Goal: Task Accomplishment & Management: Use online tool/utility

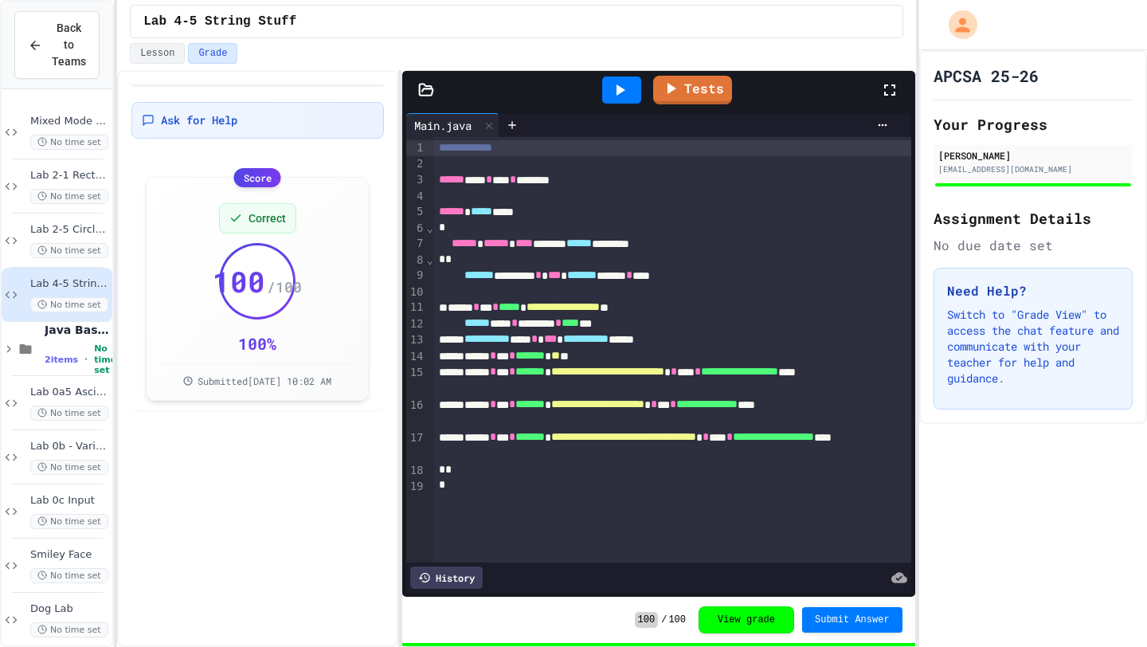
click at [425, 86] on icon at bounding box center [426, 89] width 14 height 11
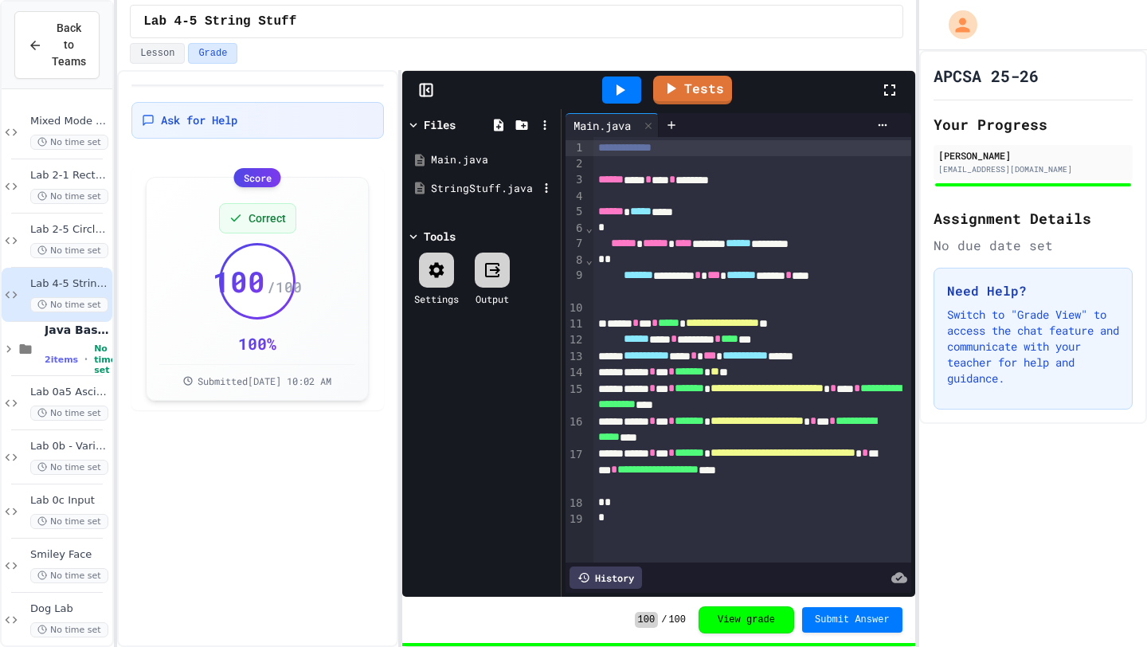
click at [452, 186] on div "StringStuff.java" at bounding box center [484, 189] width 107 height 16
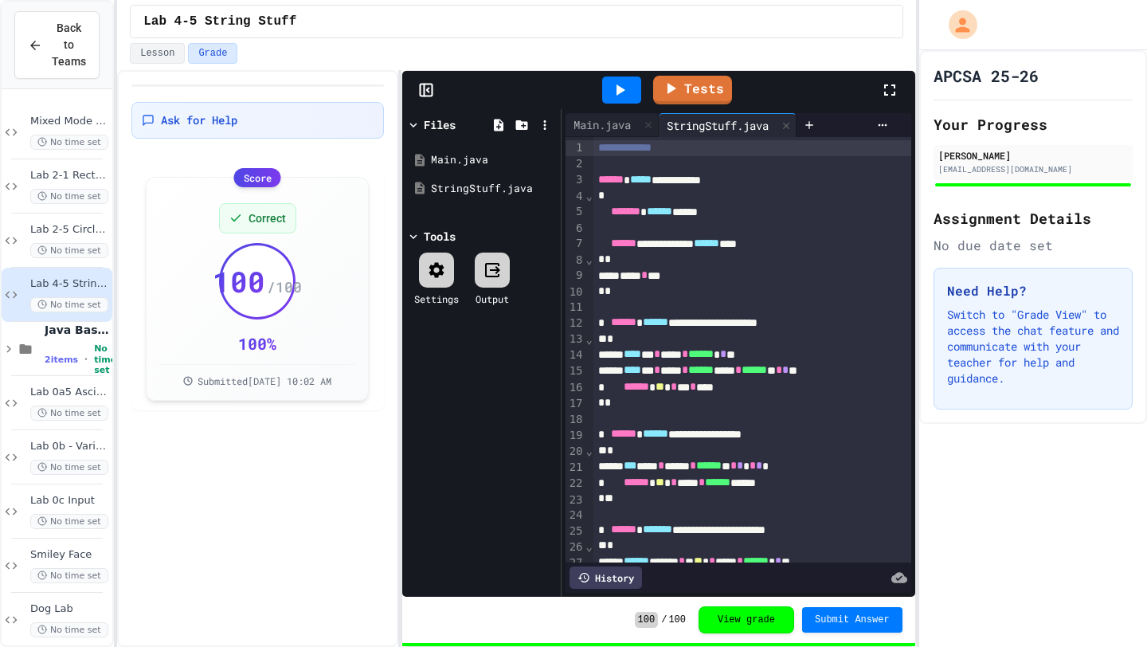
click at [428, 89] on icon at bounding box center [426, 90] width 16 height 16
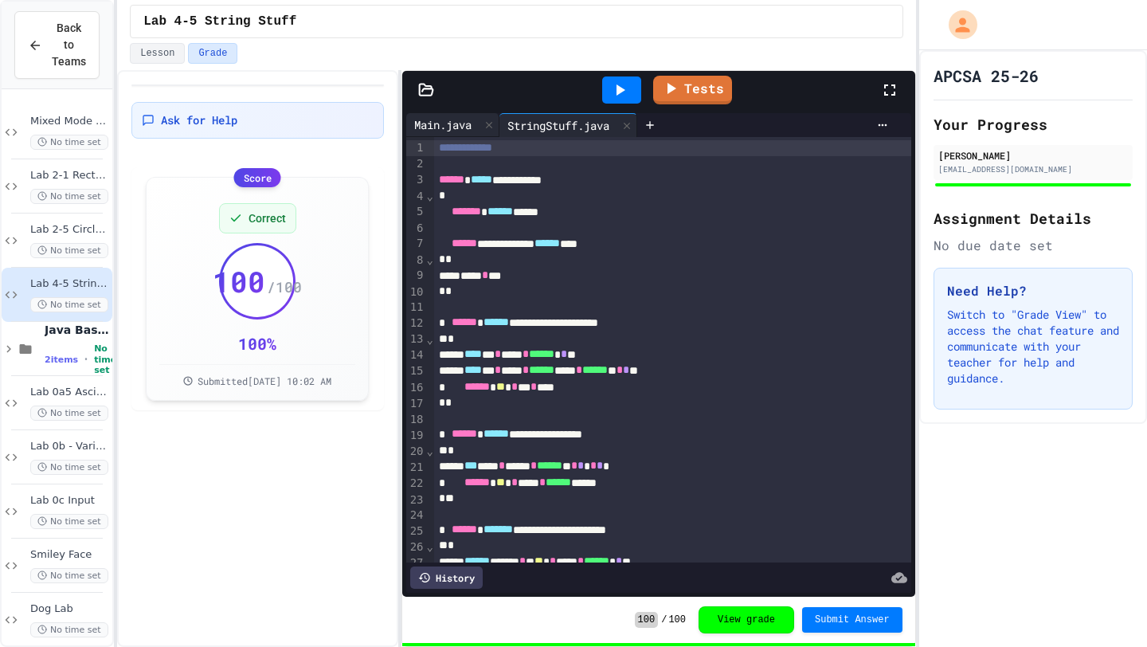
click at [452, 123] on div "Main.java" at bounding box center [442, 124] width 73 height 17
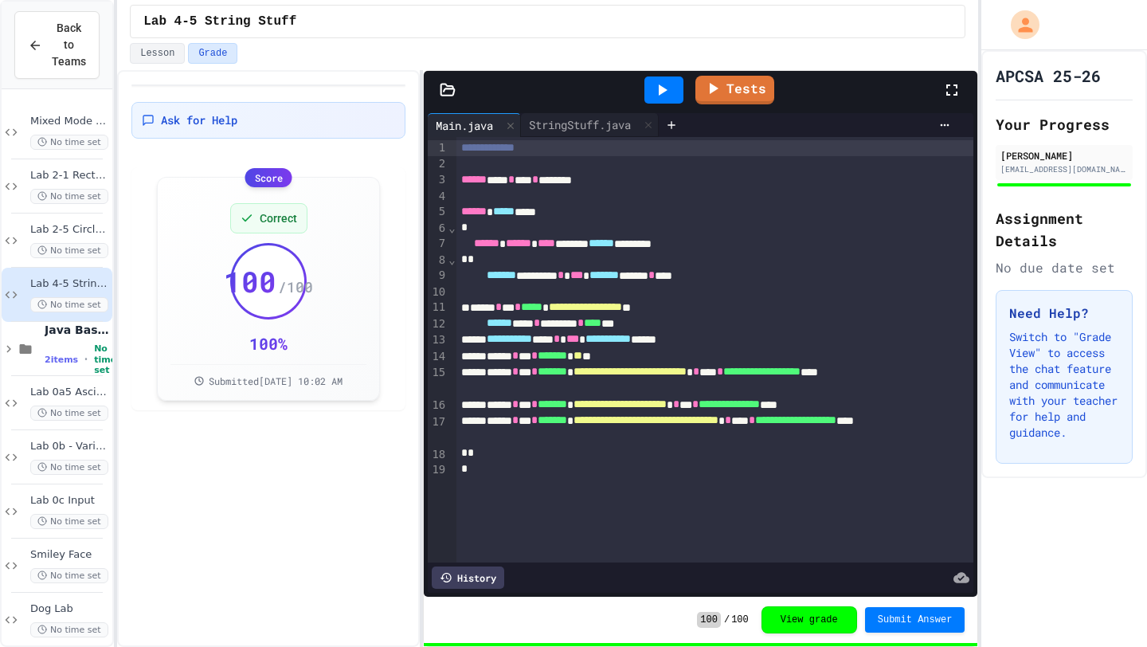
click at [980, 304] on div "**********" at bounding box center [573, 323] width 1147 height 647
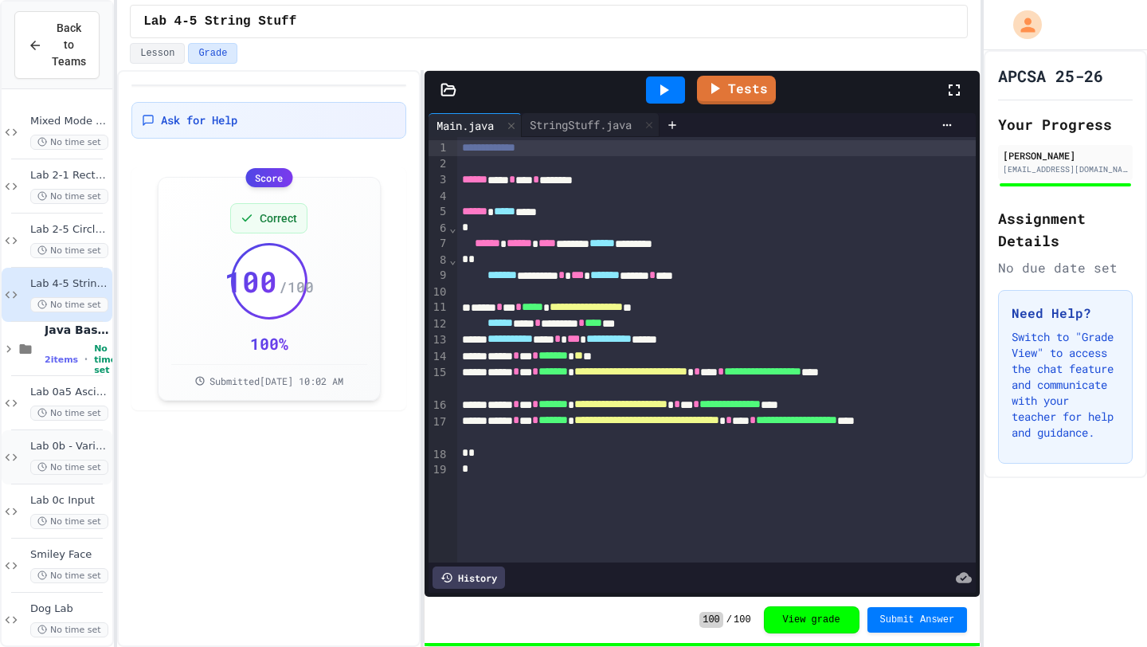
scroll to position [18, 0]
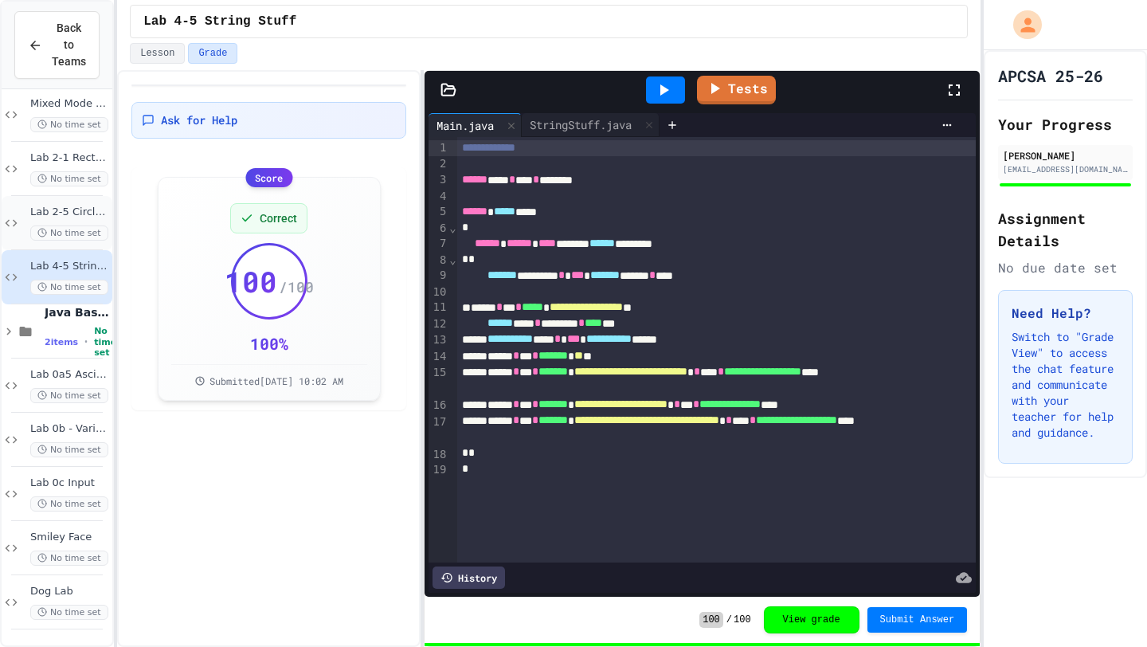
click at [85, 217] on span "Lab 2-5 Circle A&P" at bounding box center [69, 212] width 79 height 14
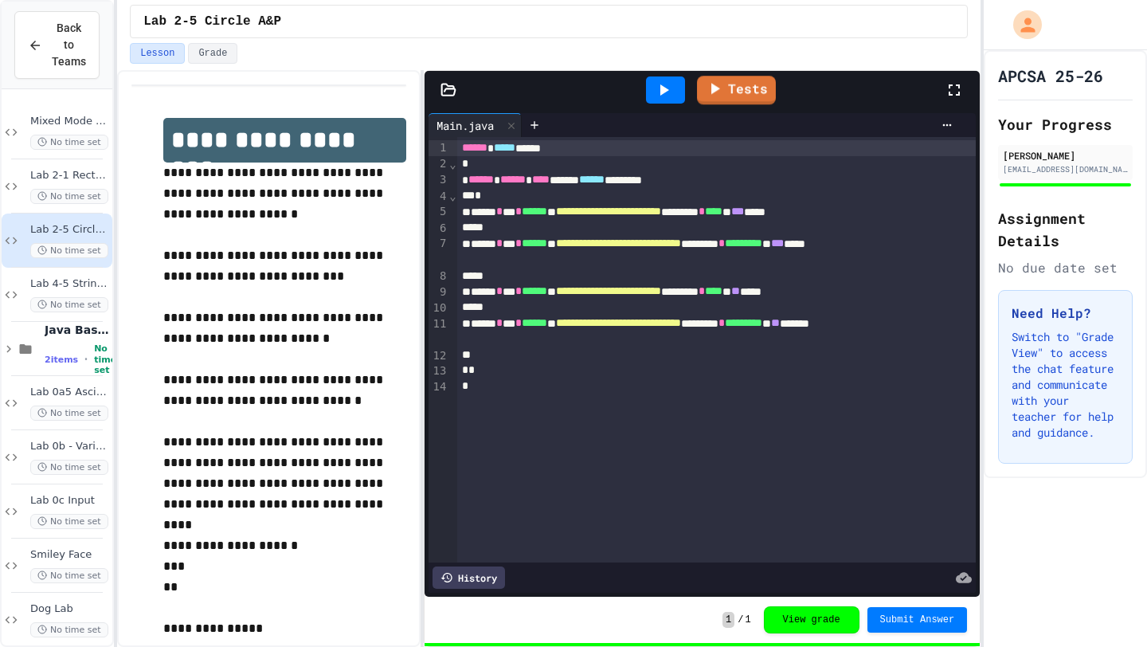
click at [669, 90] on icon at bounding box center [663, 89] width 19 height 19
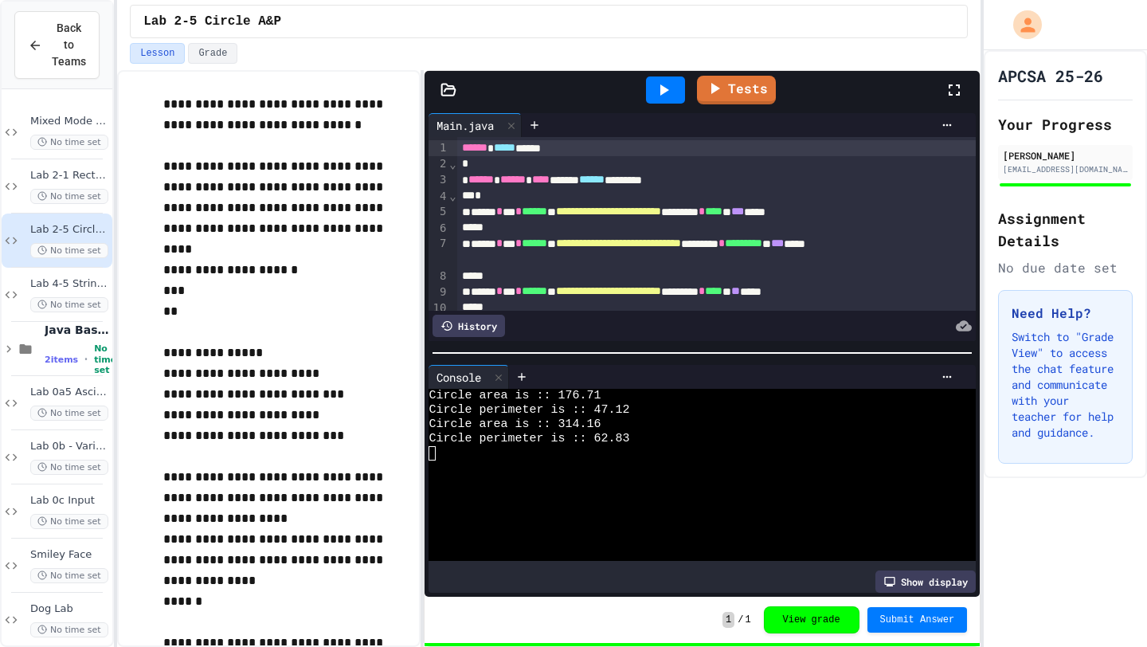
scroll to position [354, 0]
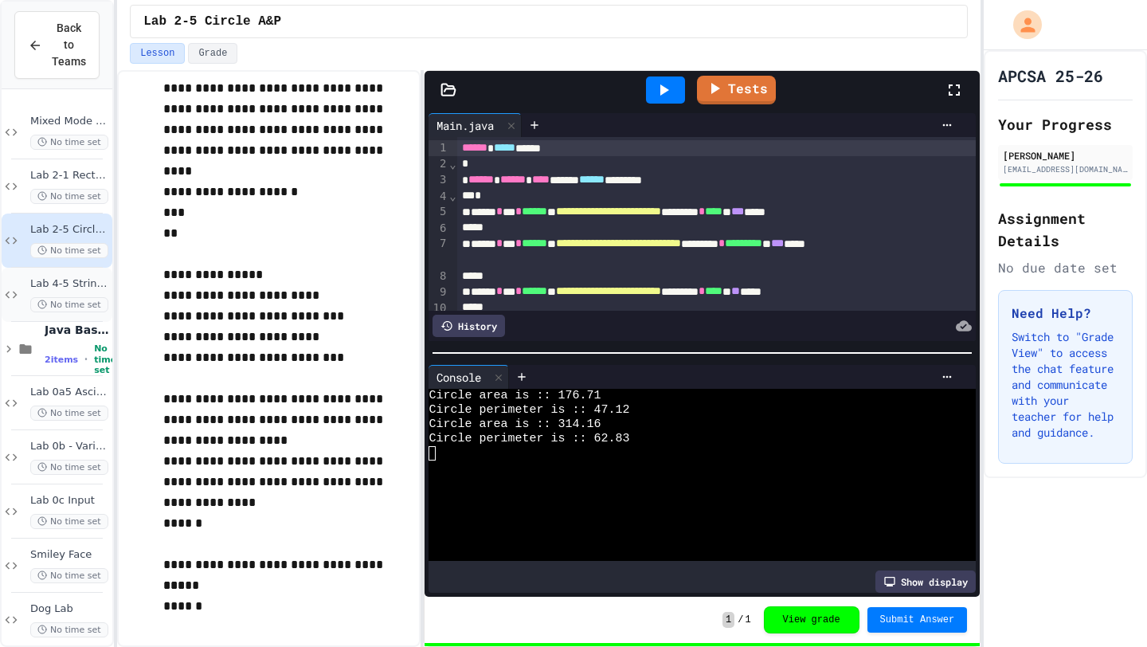
click at [61, 284] on span "Lab 4-5 String Stuff" at bounding box center [69, 284] width 79 height 14
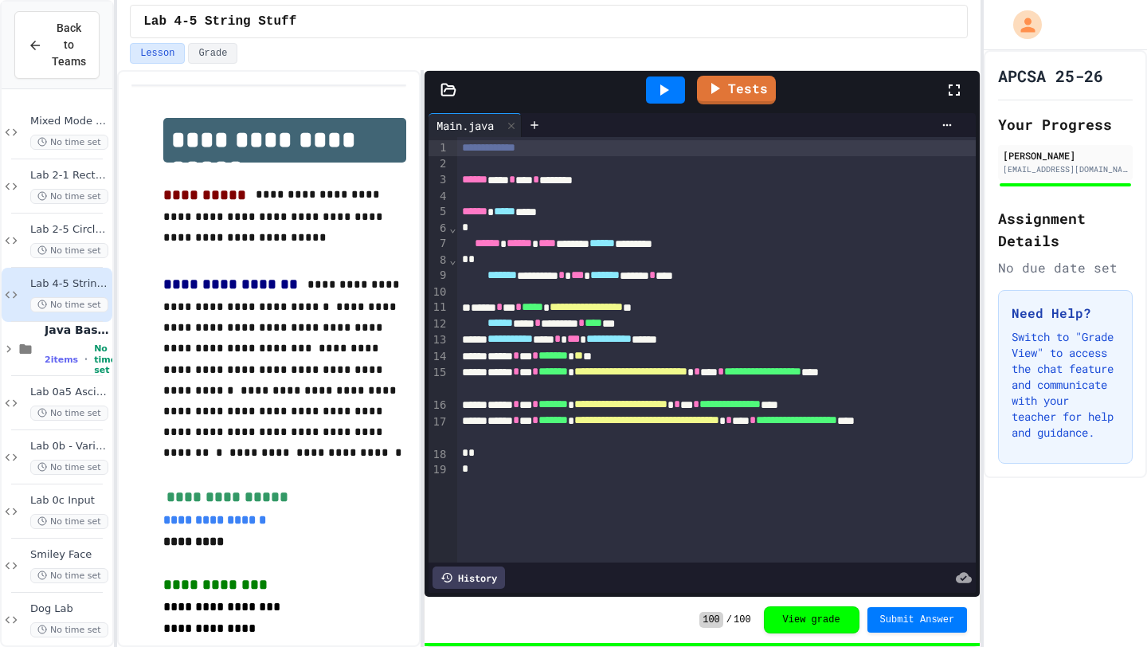
click at [450, 99] on div "Tests" at bounding box center [701, 90] width 555 height 38
click at [440, 77] on div "Tests" at bounding box center [701, 90] width 555 height 38
click at [440, 83] on icon at bounding box center [448, 90] width 16 height 16
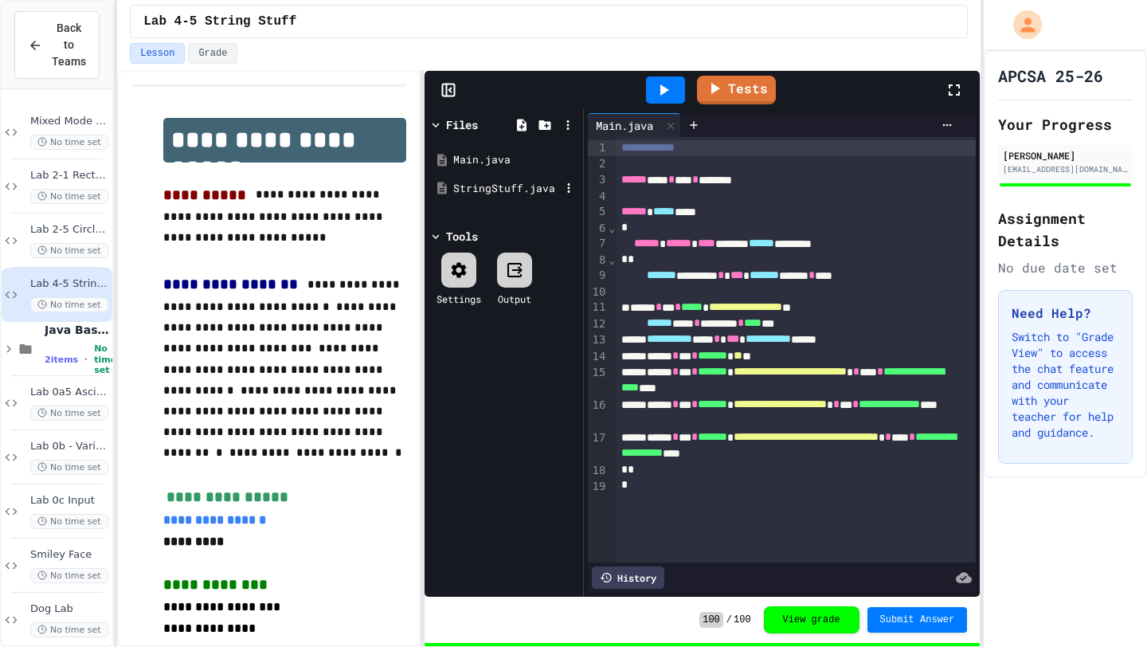
click at [472, 185] on div "StringStuff.java" at bounding box center [506, 189] width 107 height 16
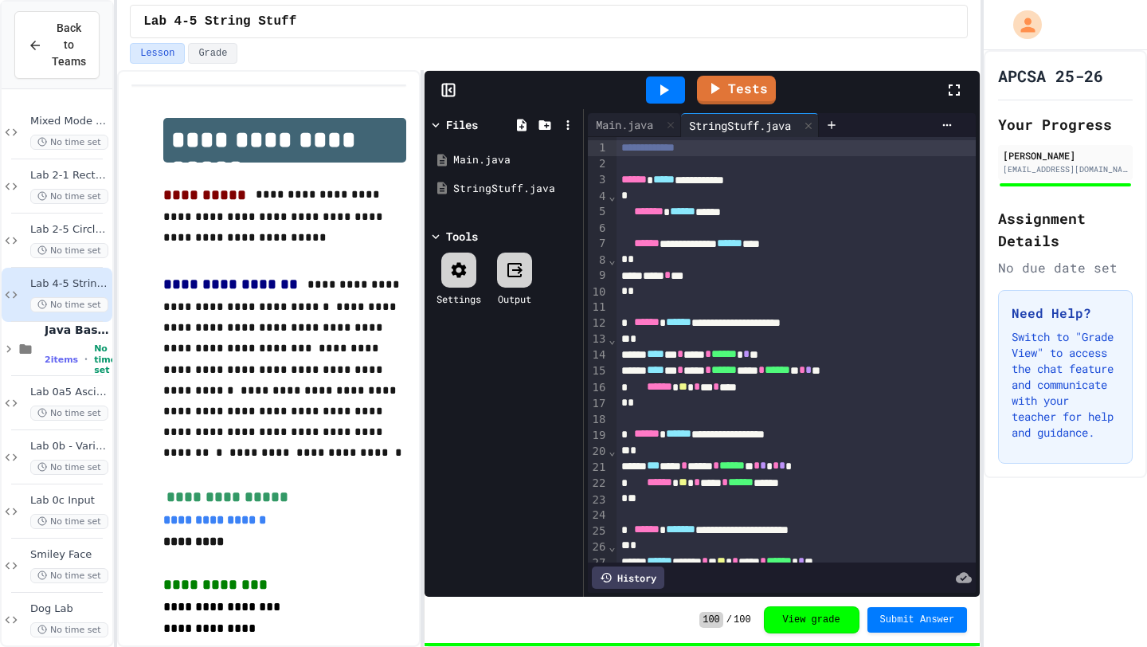
click at [452, 82] on icon at bounding box center [448, 90] width 16 height 16
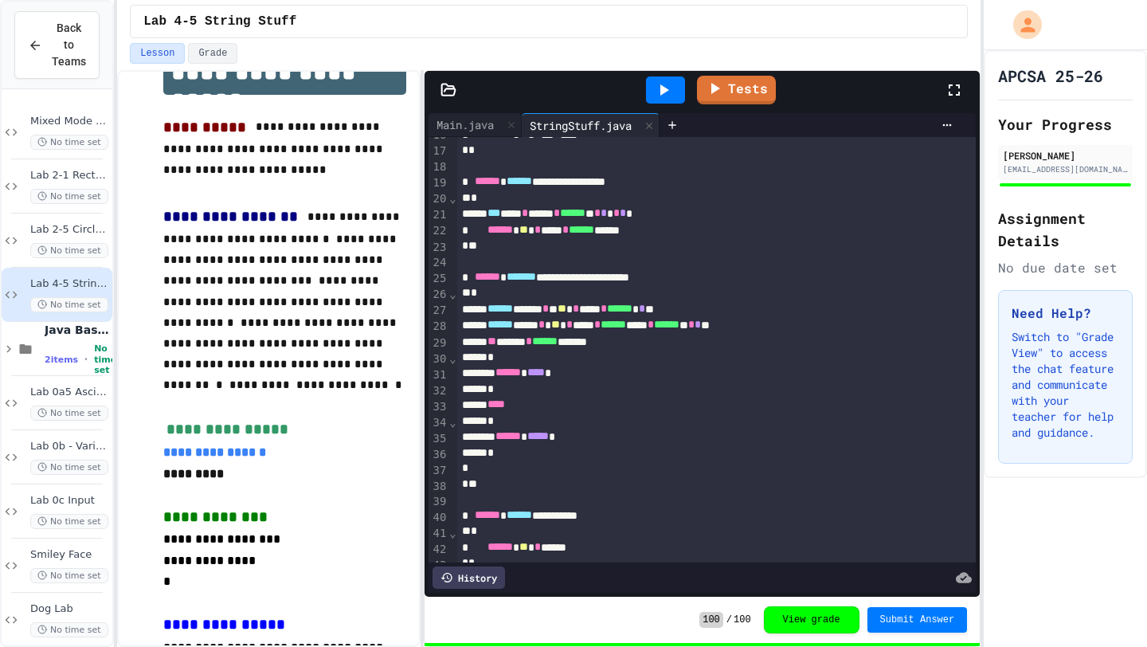
scroll to position [263, 0]
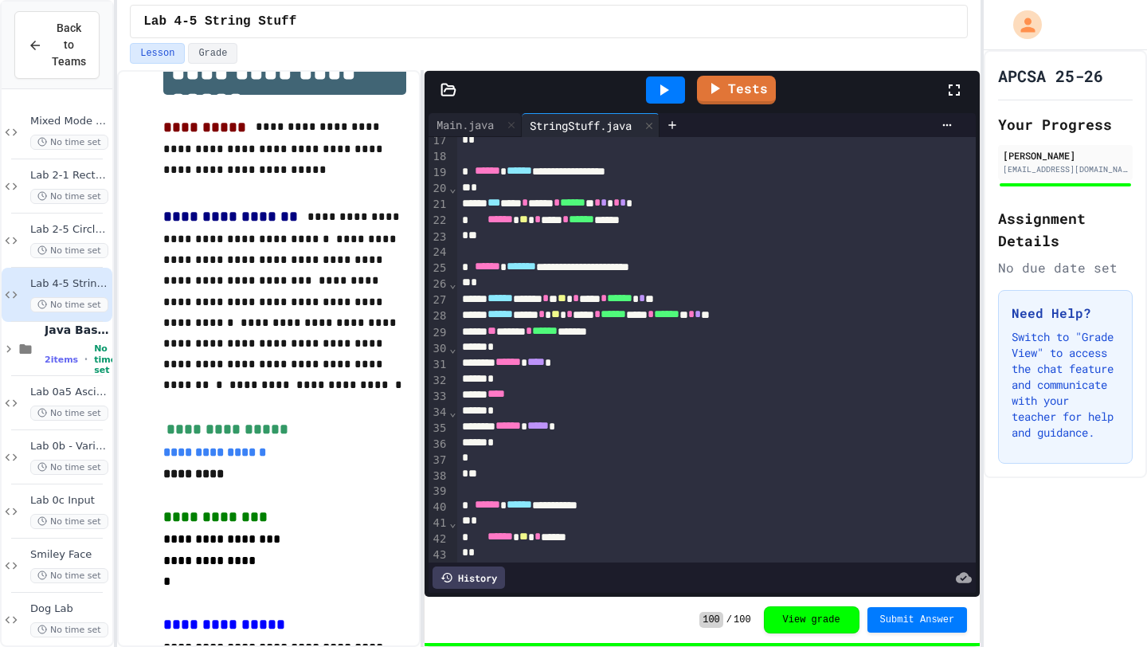
click at [662, 88] on icon at bounding box center [664, 89] width 9 height 11
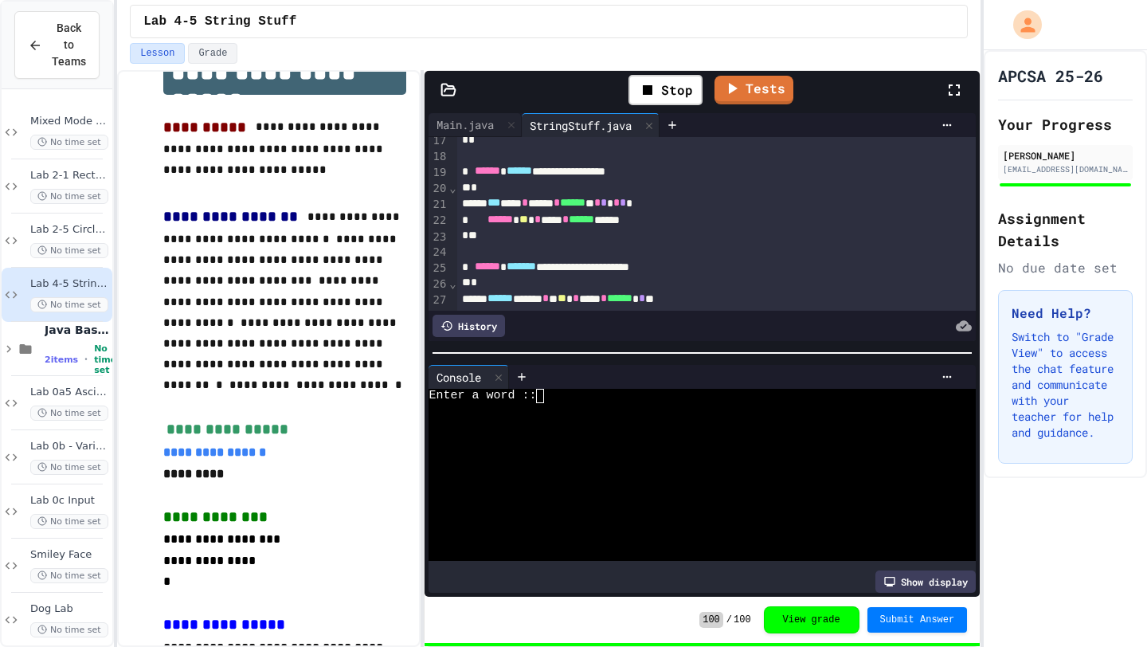
click at [638, 490] on div at bounding box center [693, 496] width 530 height 14
type textarea "***"
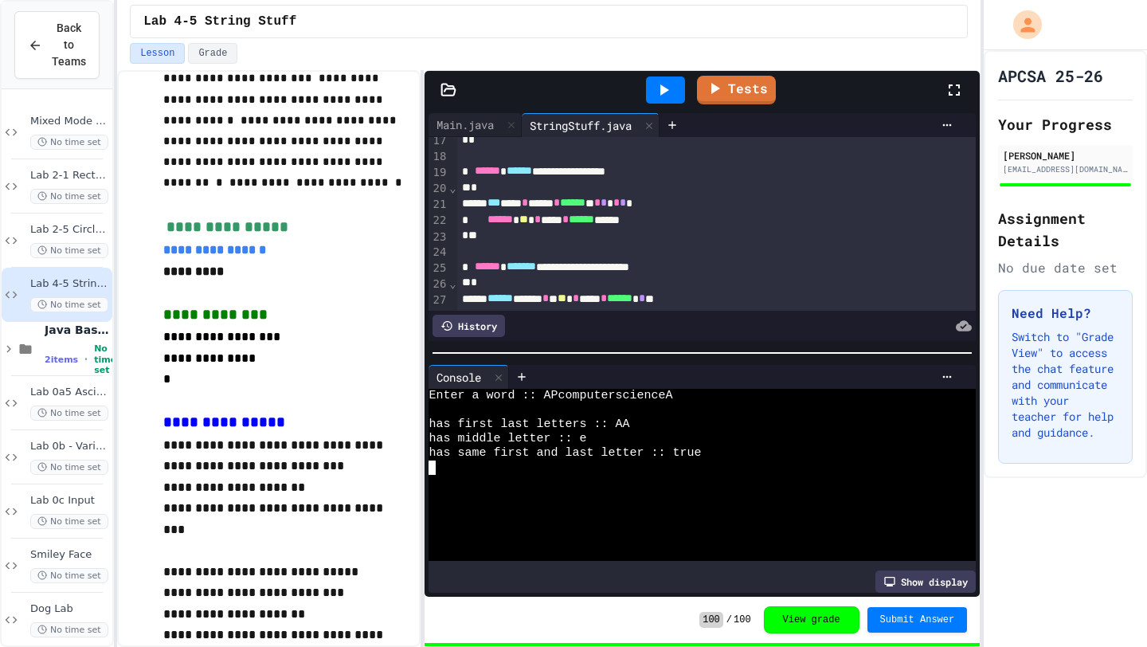
scroll to position [272, 0]
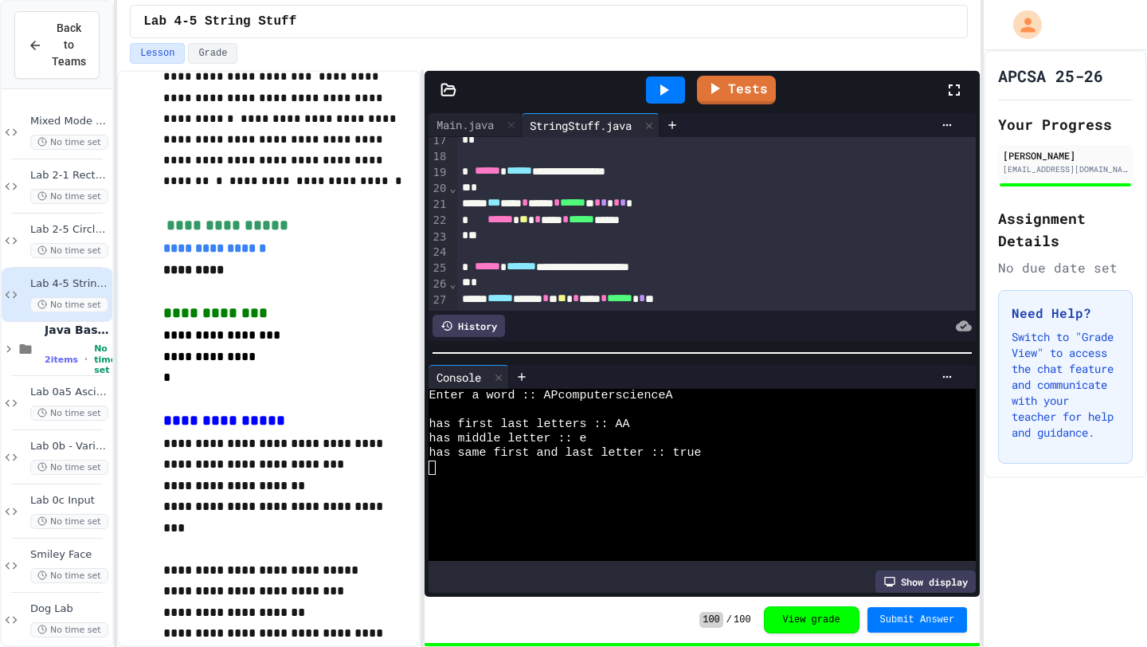
click at [665, 90] on icon at bounding box center [664, 89] width 9 height 11
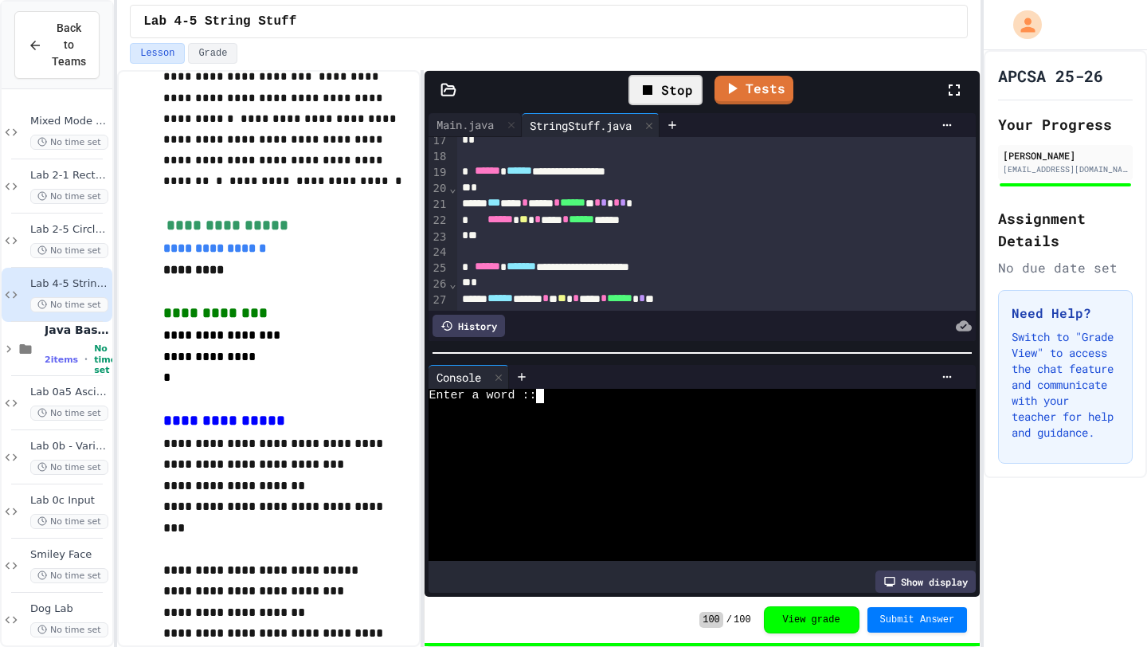
click at [591, 481] on div at bounding box center [693, 482] width 530 height 14
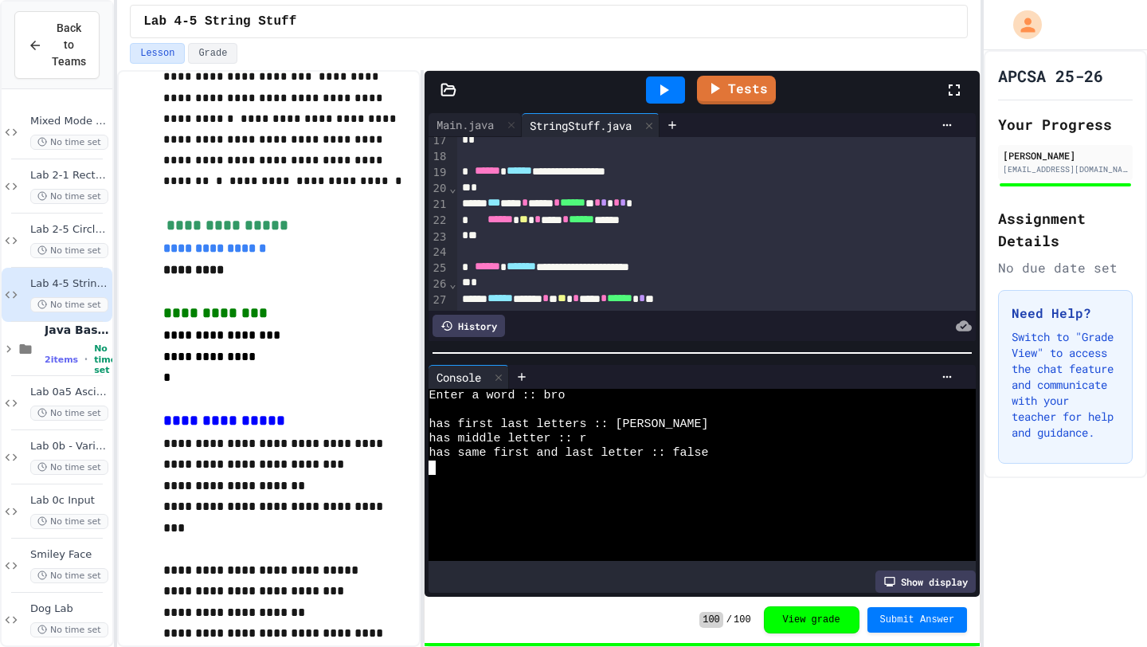
click at [668, 92] on icon at bounding box center [663, 89] width 19 height 19
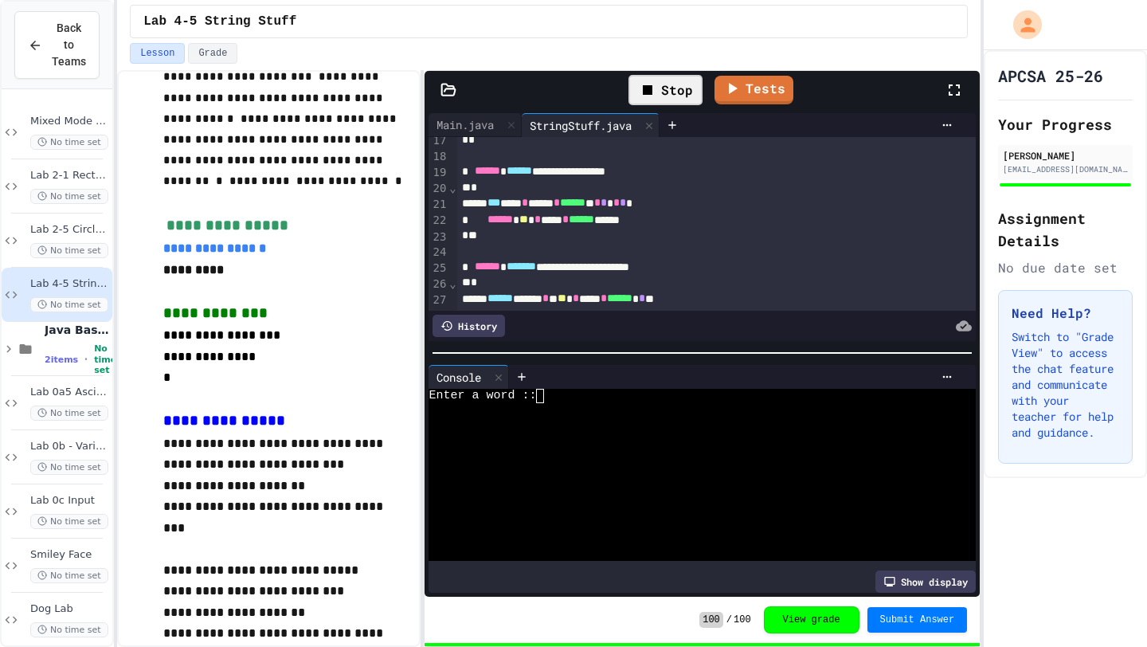
click at [603, 480] on div at bounding box center [693, 482] width 530 height 14
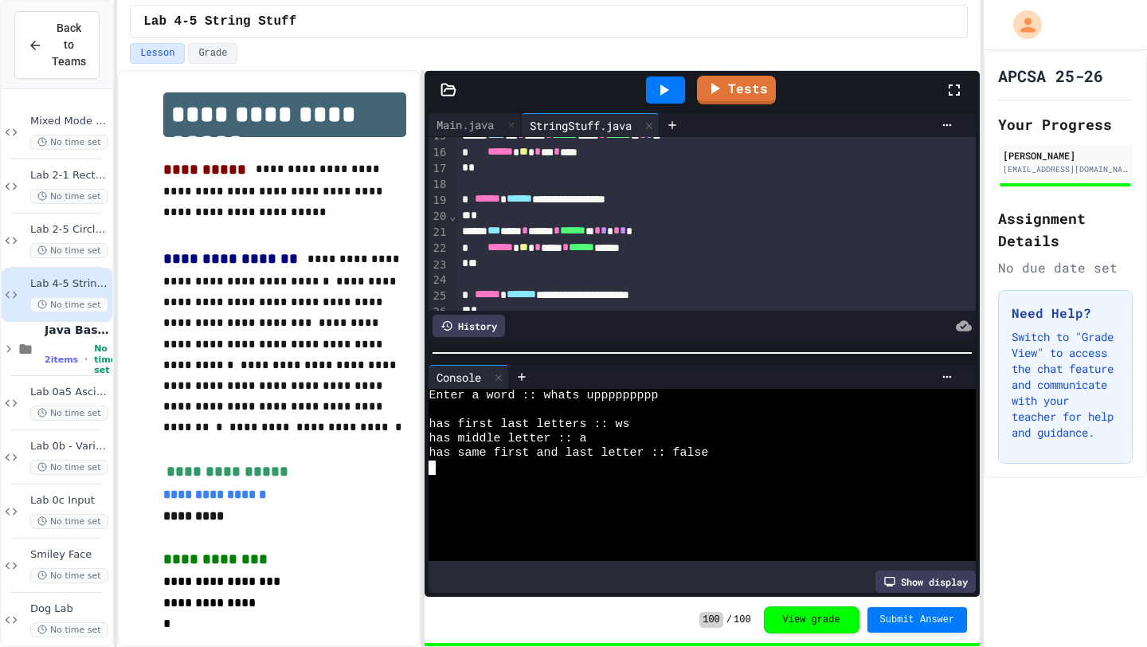
scroll to position [228, 0]
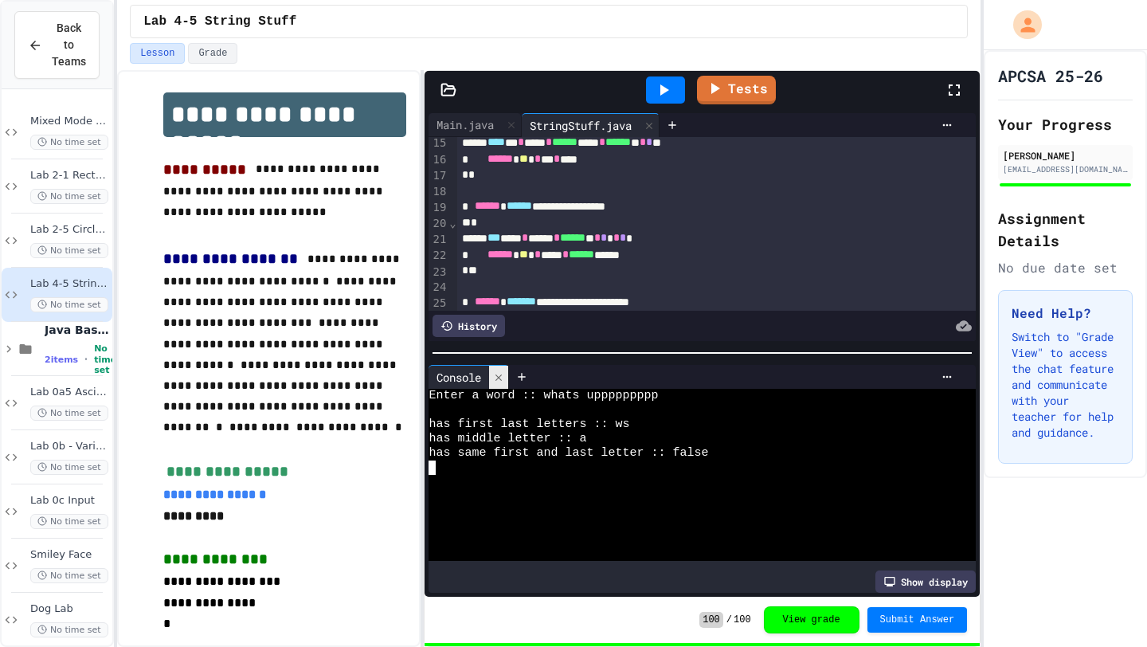
click at [503, 382] on div at bounding box center [498, 377] width 19 height 23
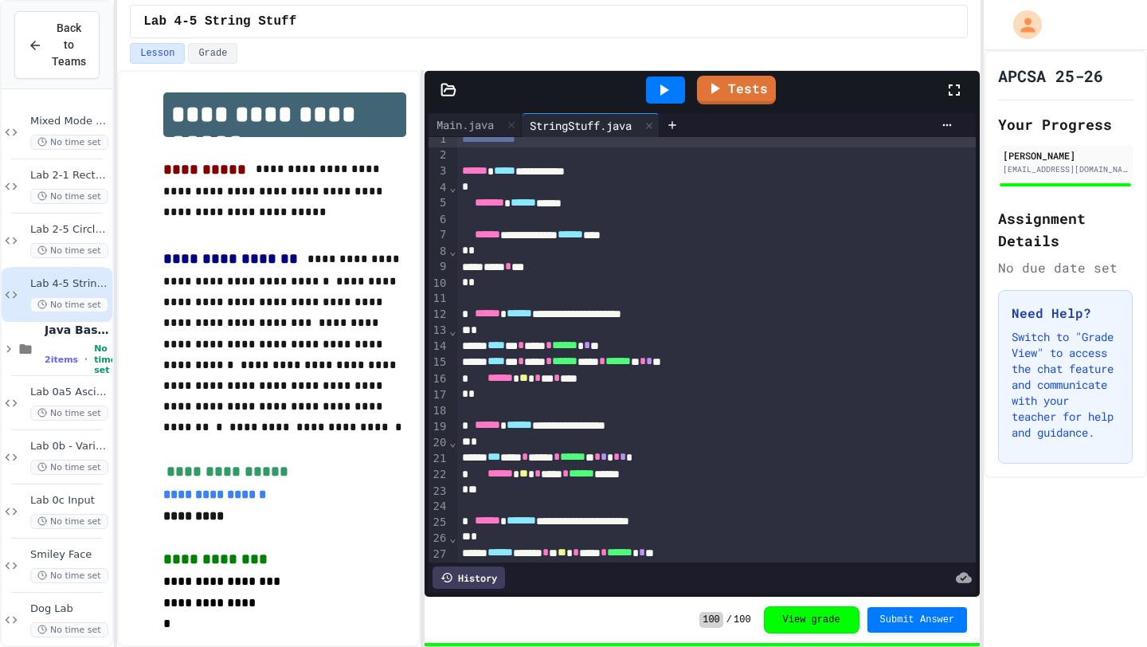
scroll to position [0, 0]
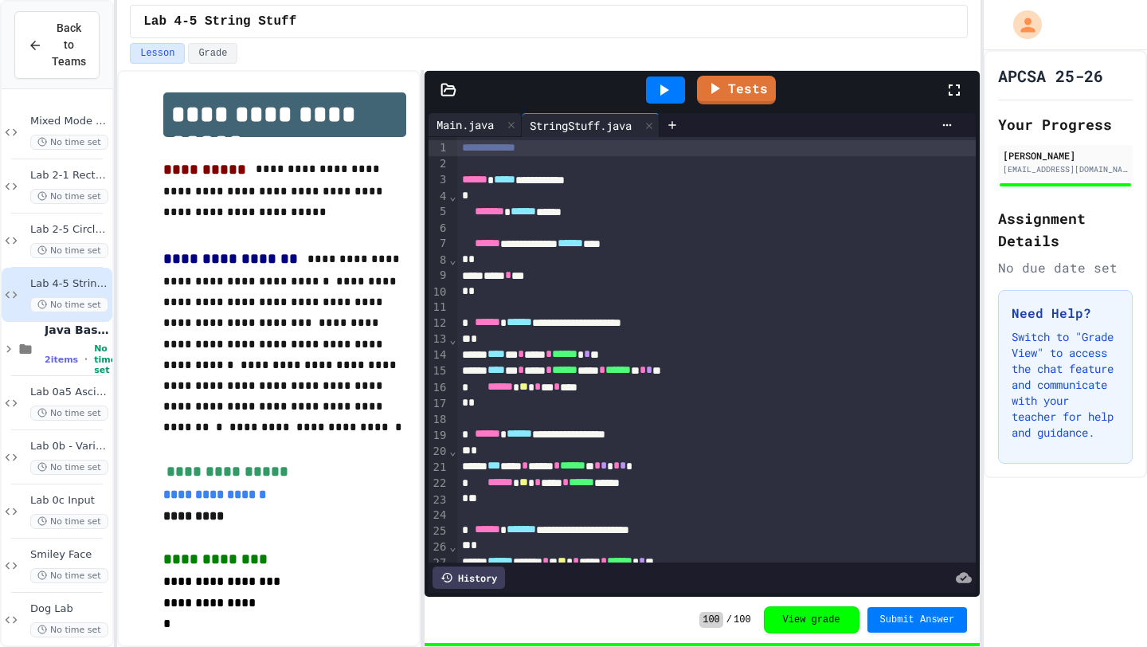
click at [471, 123] on div "Main.java" at bounding box center [464, 124] width 73 height 17
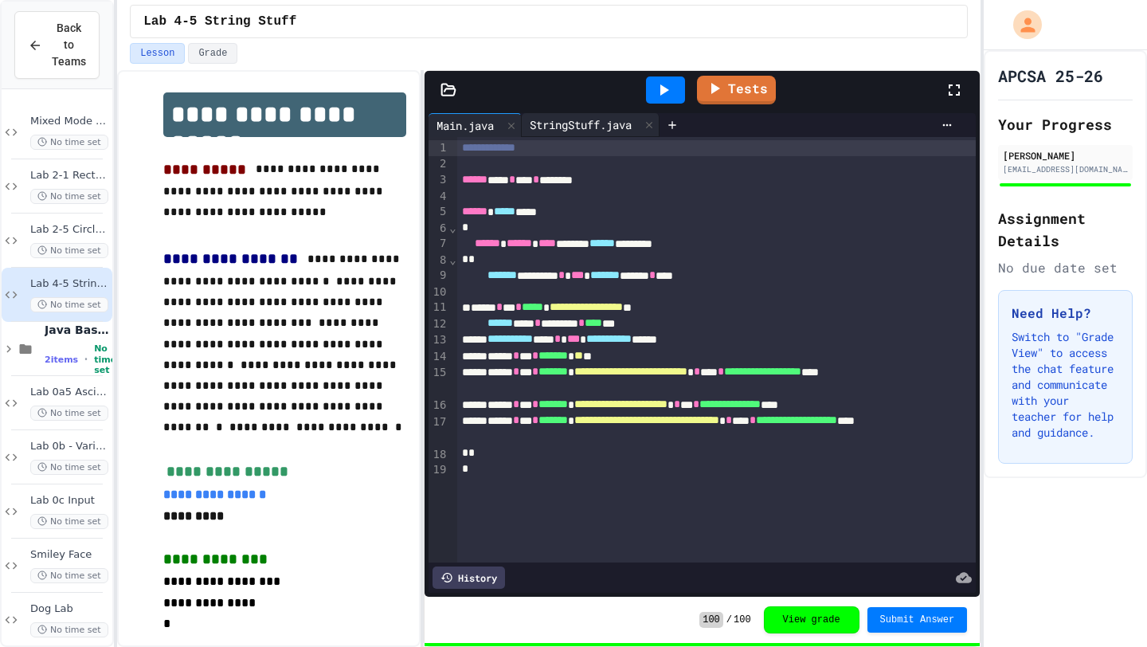
click at [559, 120] on div "StringStuff.java" at bounding box center [581, 124] width 118 height 17
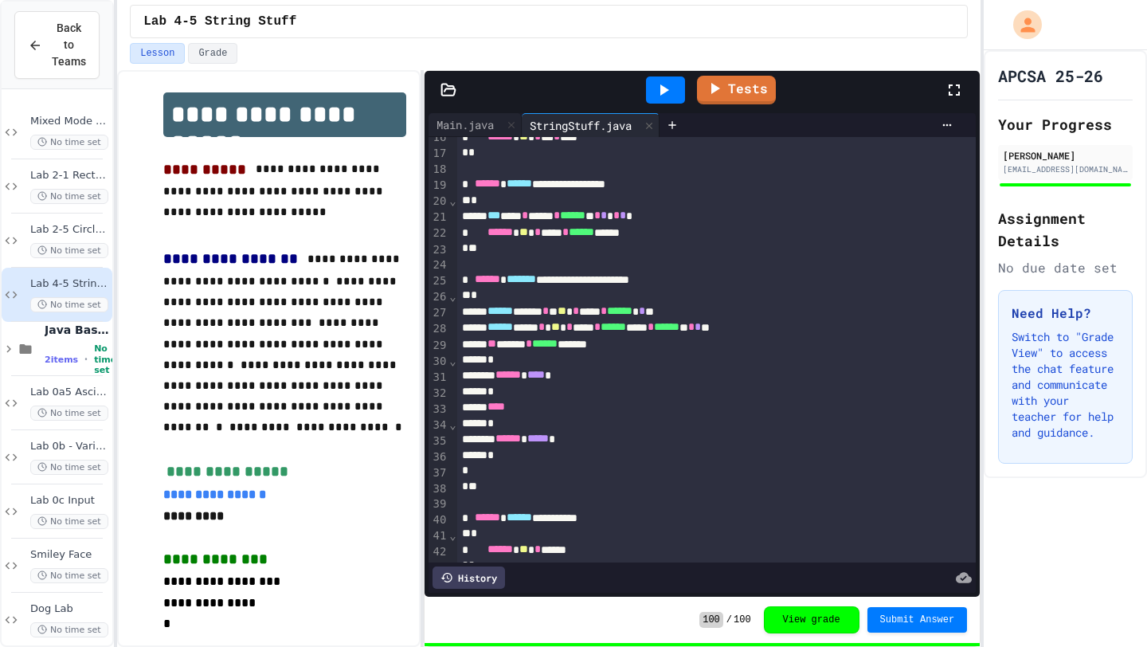
scroll to position [273, 0]
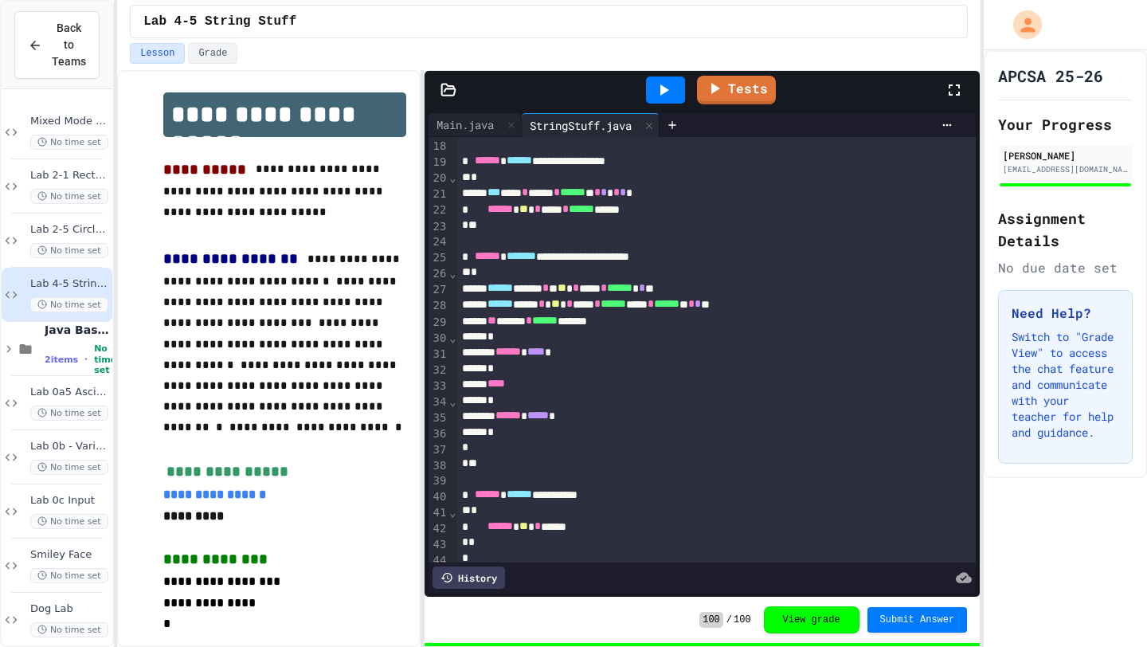
click at [659, 83] on icon at bounding box center [663, 89] width 19 height 19
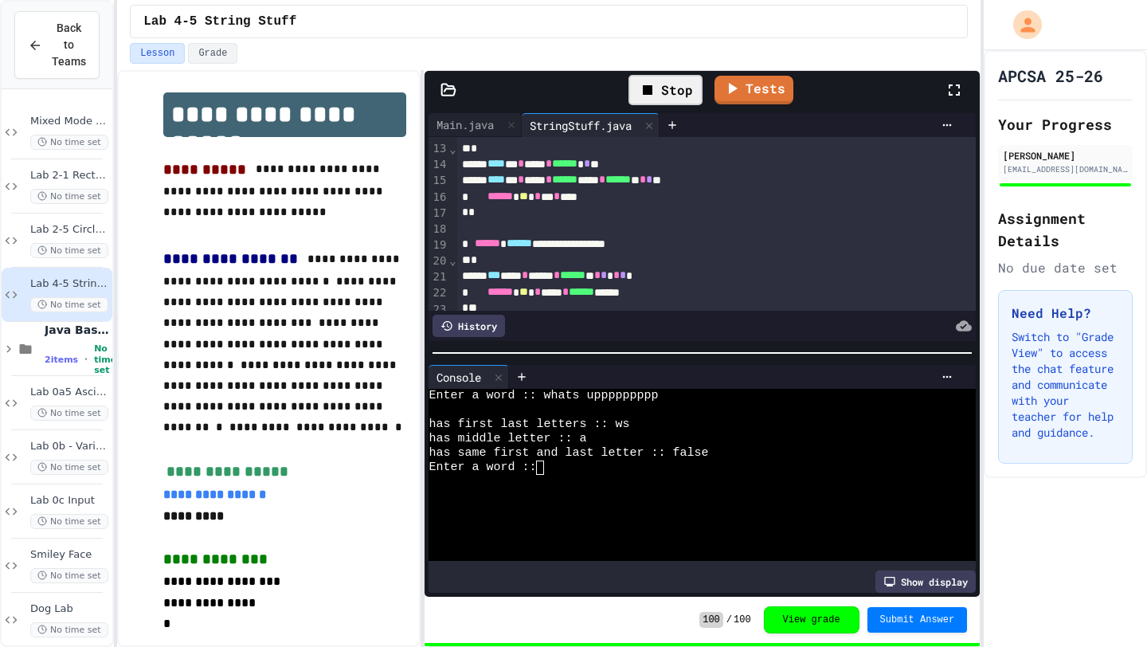
scroll to position [151, 0]
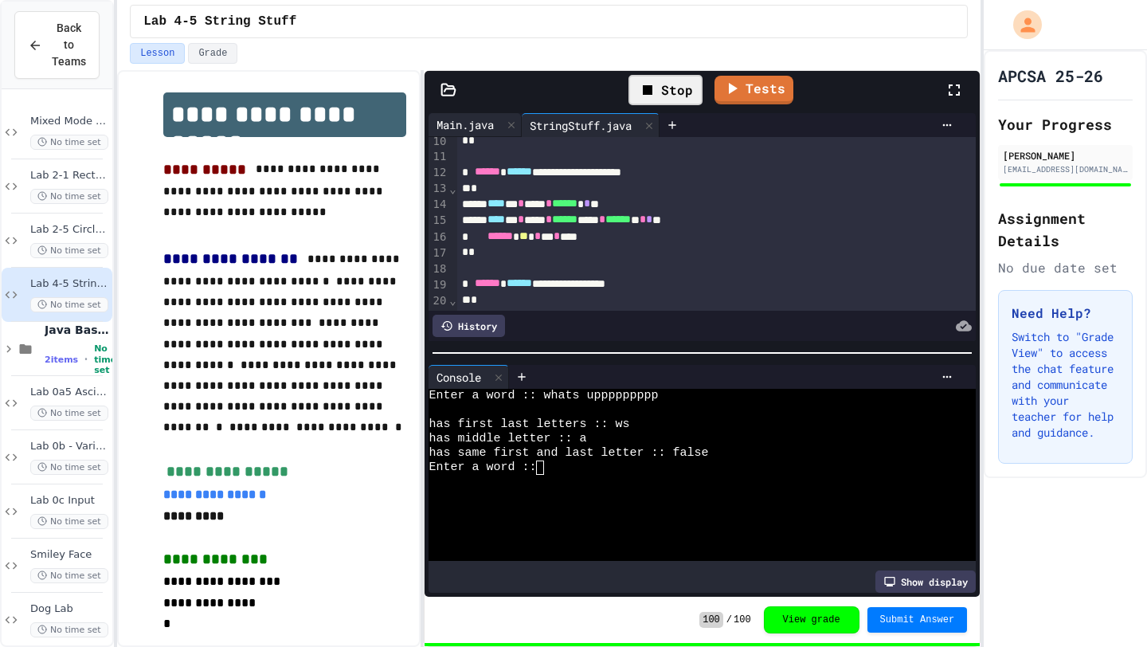
click at [456, 125] on div "Main.java" at bounding box center [464, 124] width 73 height 17
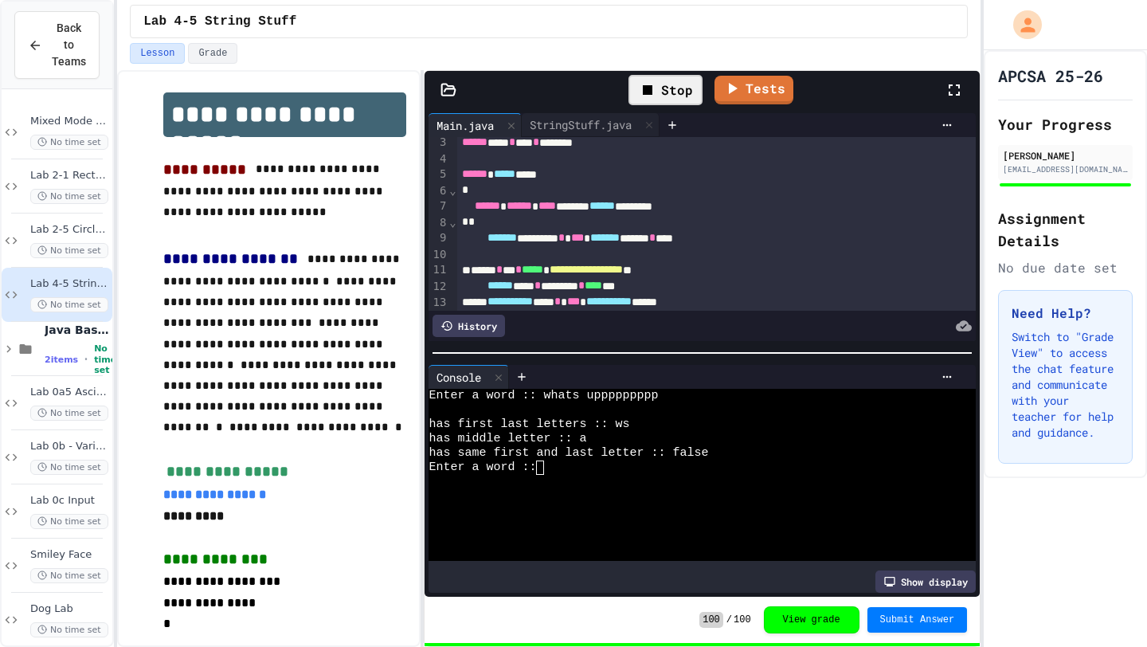
scroll to position [39, 0]
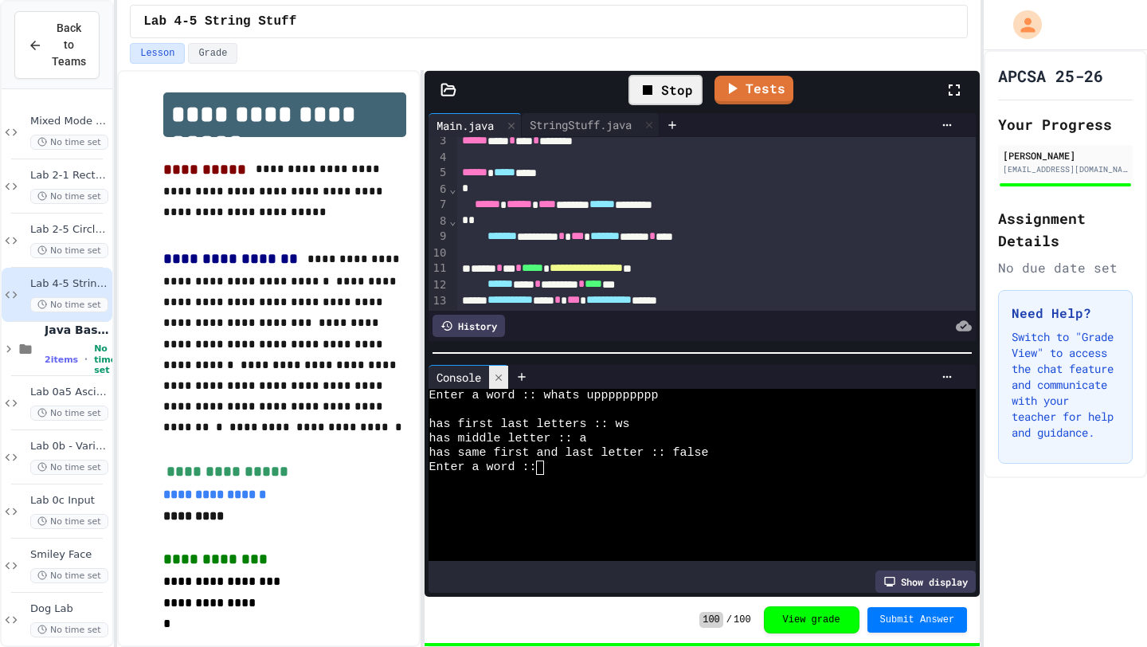
click at [504, 377] on icon at bounding box center [498, 377] width 11 height 11
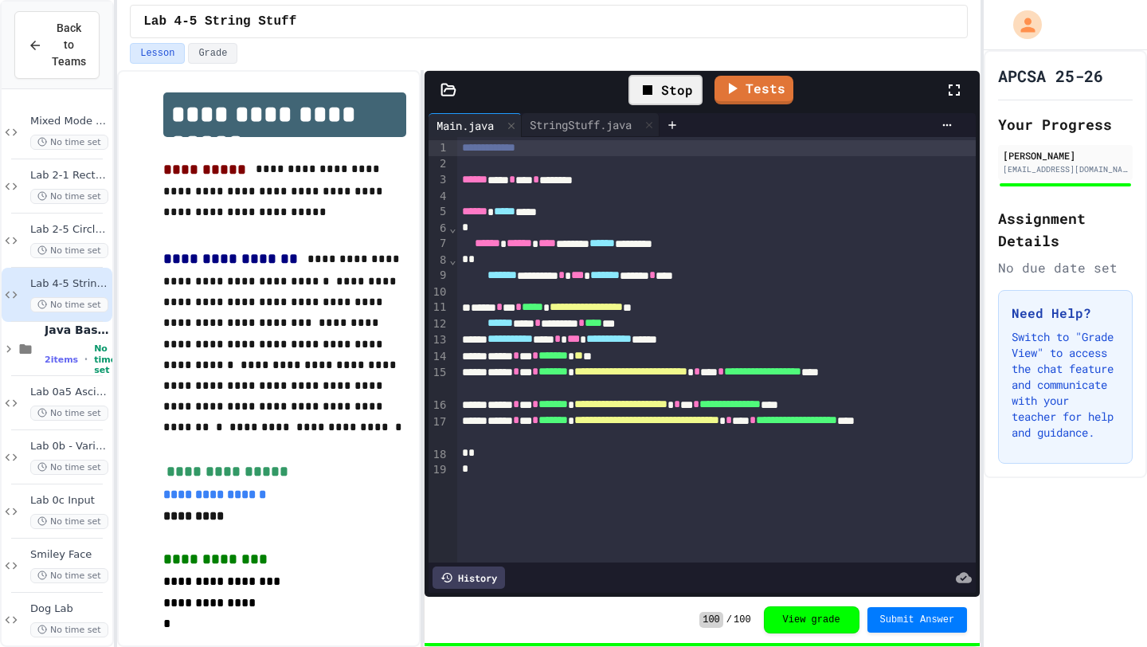
scroll to position [0, 0]
click at [667, 90] on div "Stop" at bounding box center [665, 90] width 74 height 30
click at [667, 90] on icon at bounding box center [664, 89] width 9 height 11
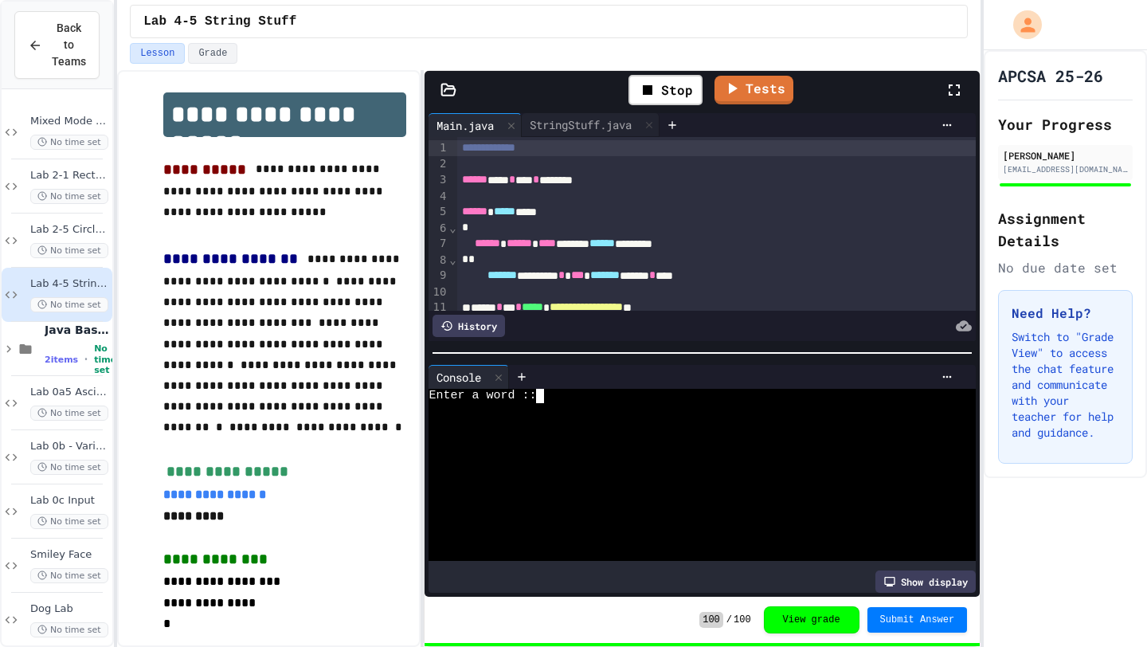
click at [547, 419] on div at bounding box center [693, 424] width 530 height 14
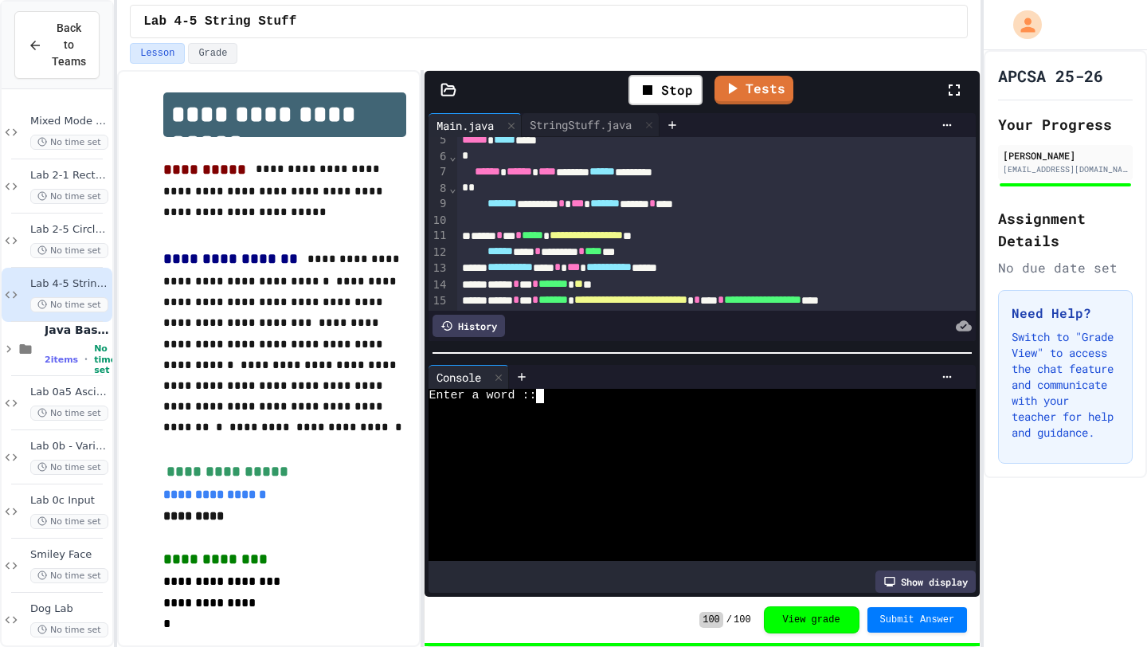
scroll to position [61, 0]
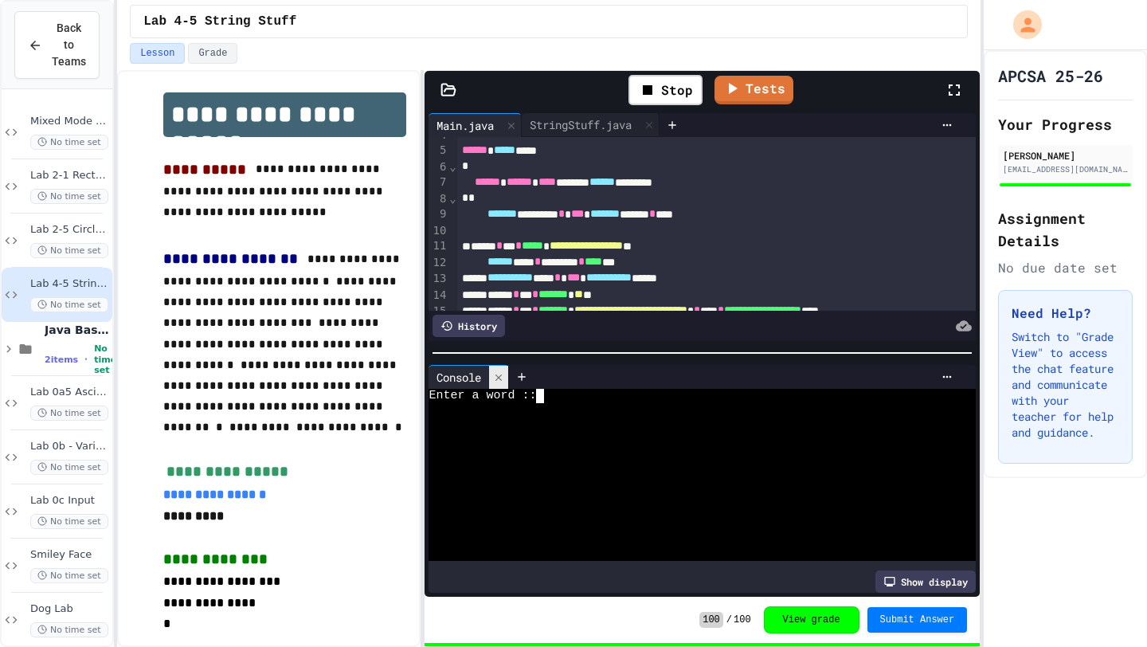
click at [504, 378] on icon at bounding box center [498, 377] width 11 height 11
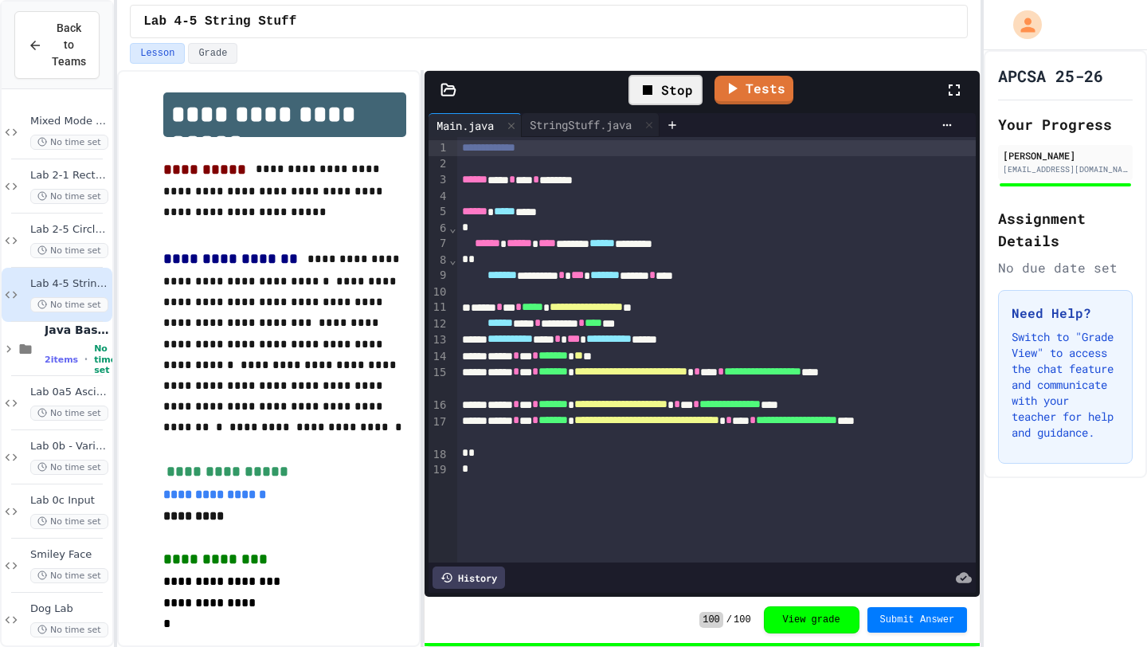
click at [678, 85] on div "Stop" at bounding box center [665, 90] width 74 height 30
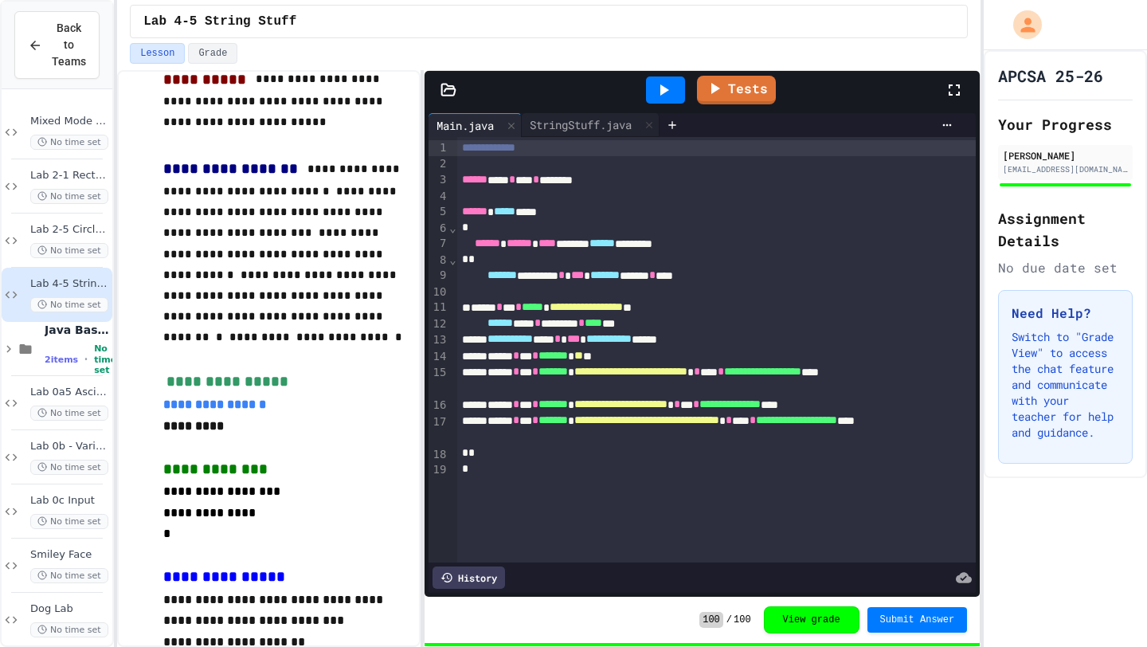
scroll to position [479, 0]
